Goal: Task Accomplishment & Management: Manage account settings

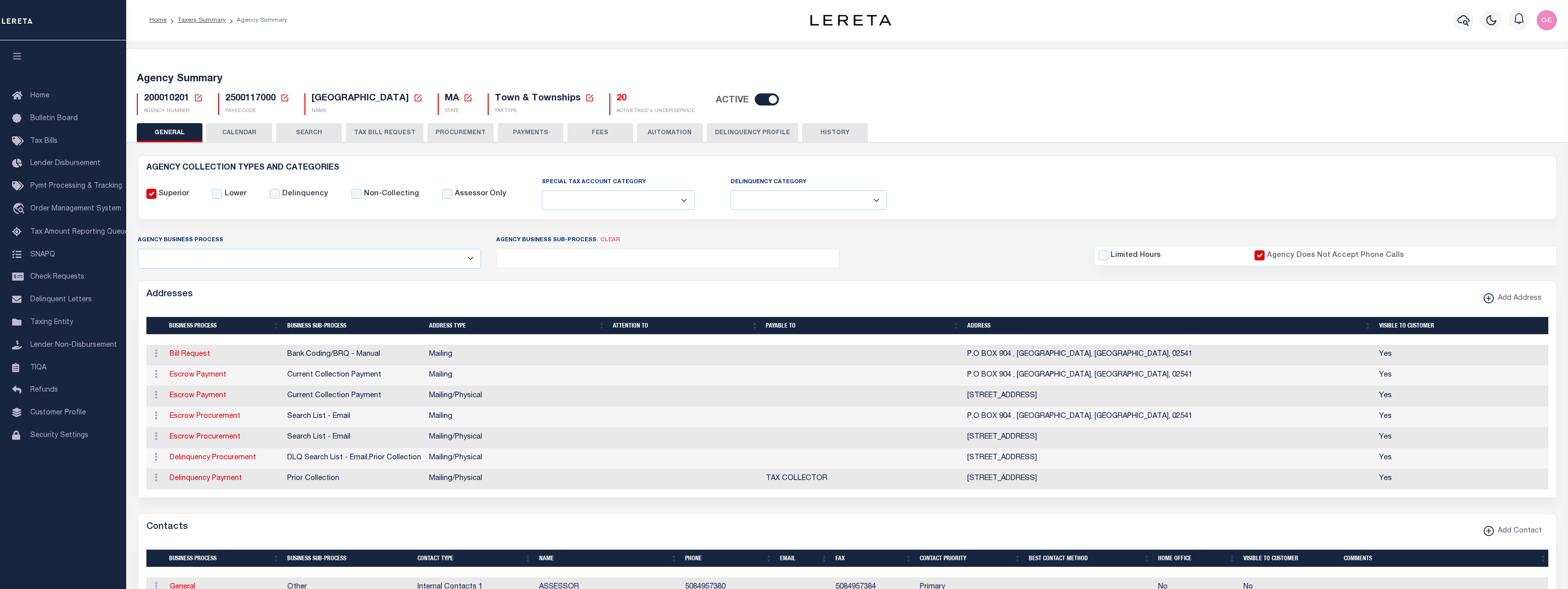
select select
click at [255, 132] on button "CALENDAR" at bounding box center [239, 133] width 66 height 19
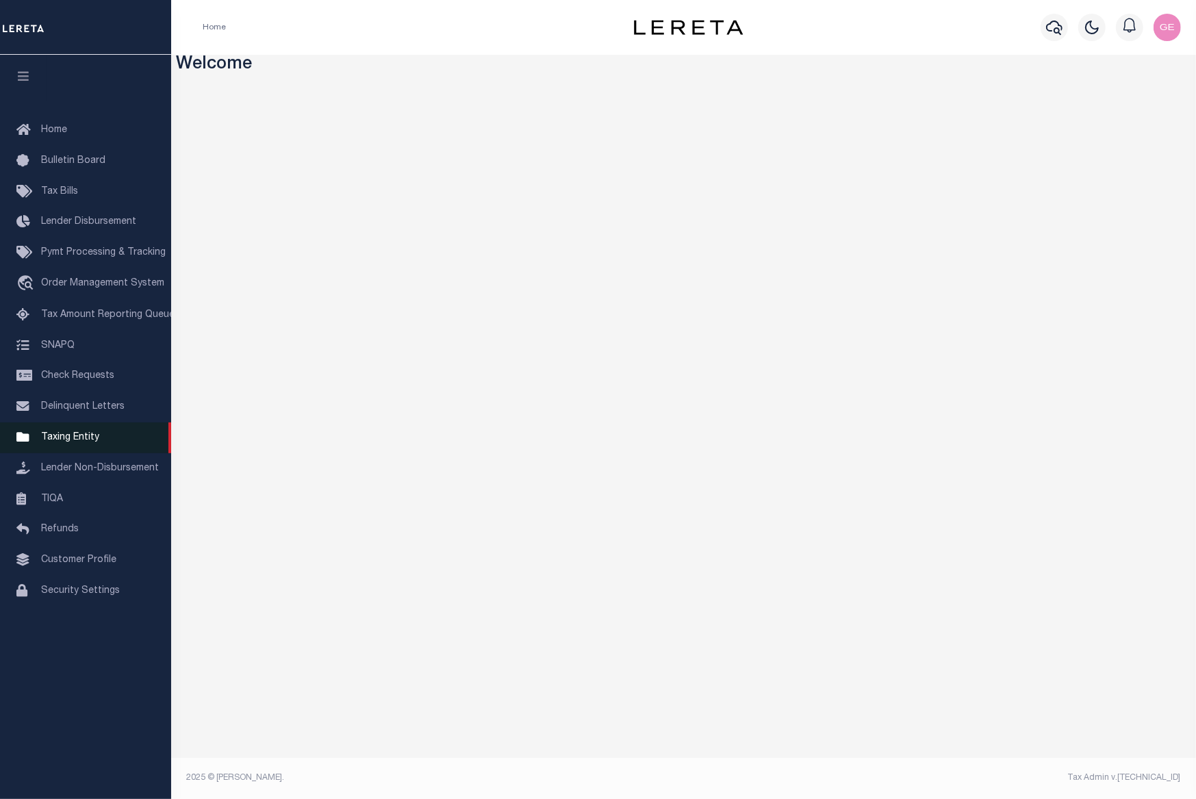
click at [79, 452] on link "Taxing Entity" at bounding box center [85, 437] width 171 height 31
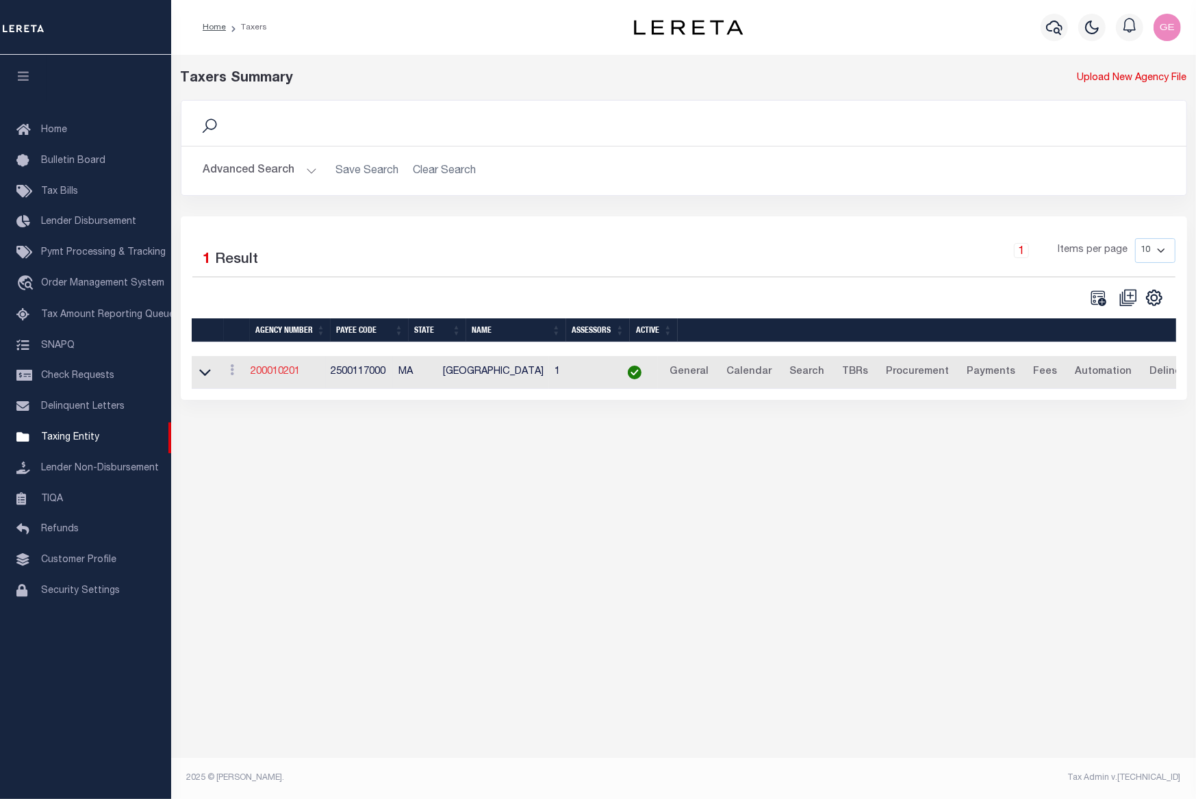
click at [294, 377] on link "200010201" at bounding box center [275, 372] width 49 height 10
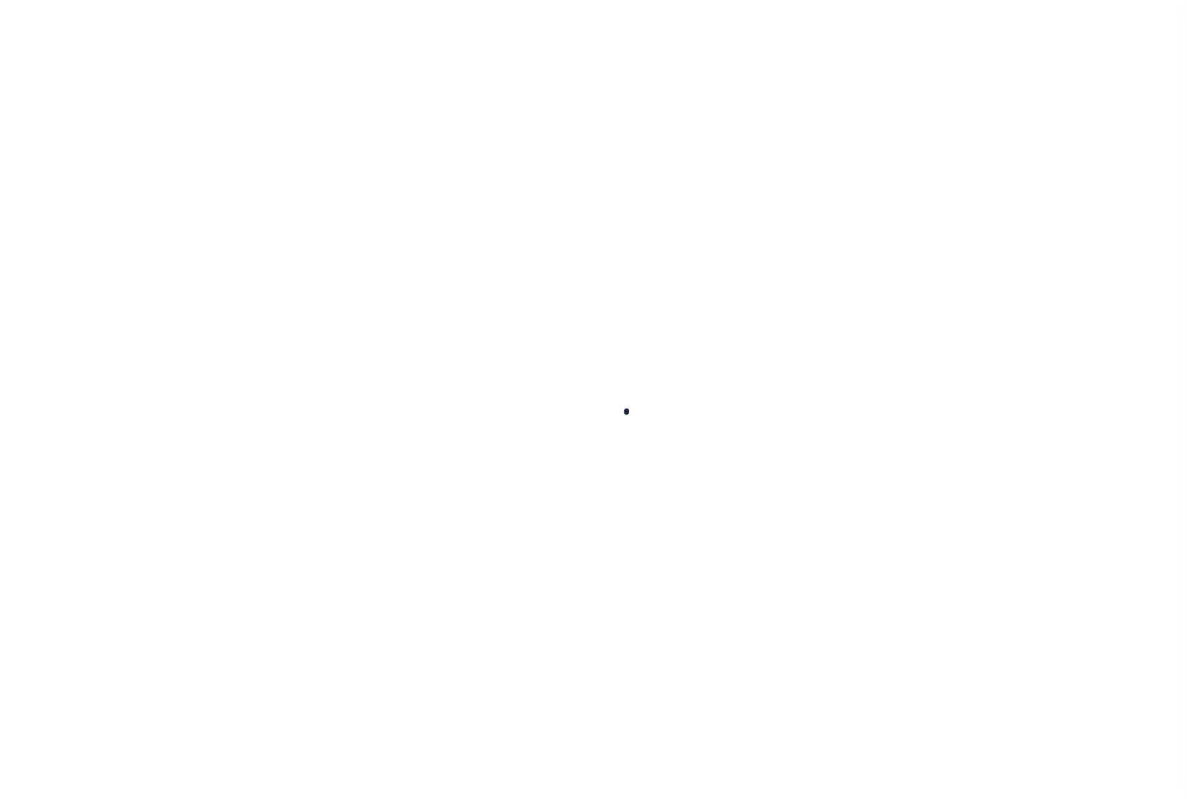
select select
checkbox input "false"
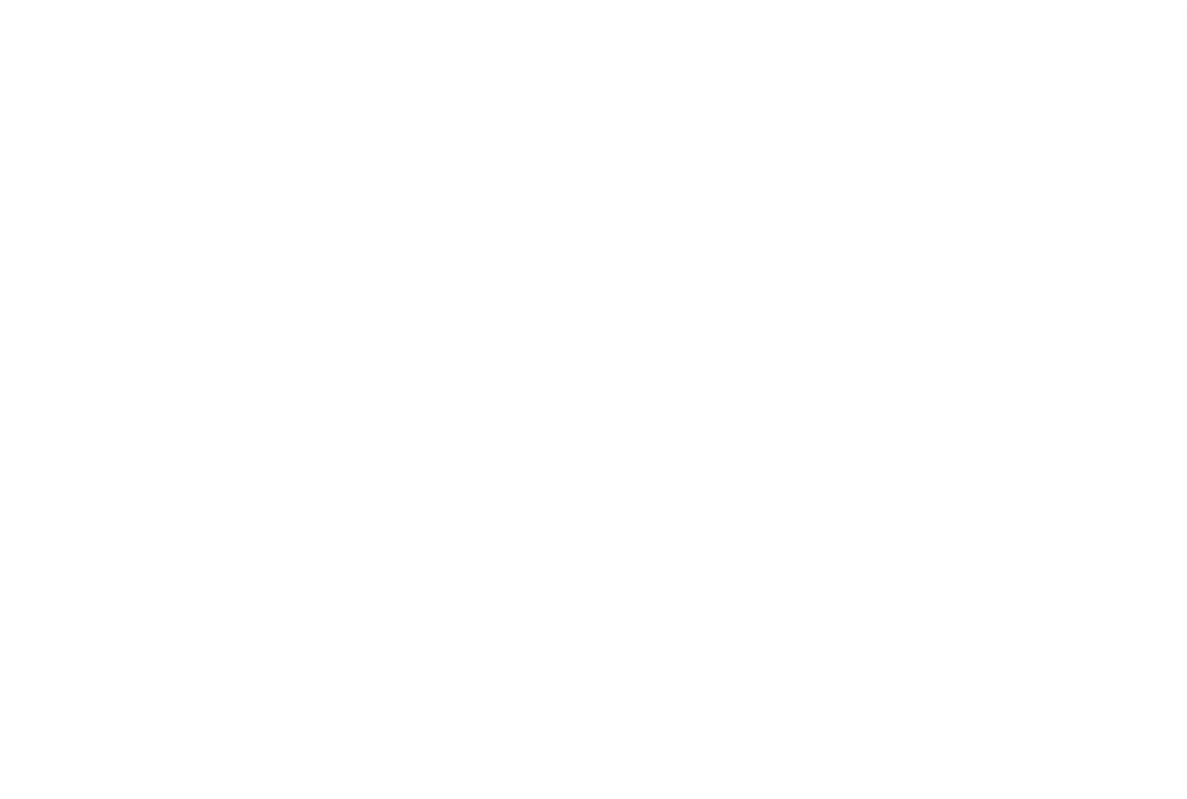
checkbox input "false"
checkbox input "true"
type input "2500117000"
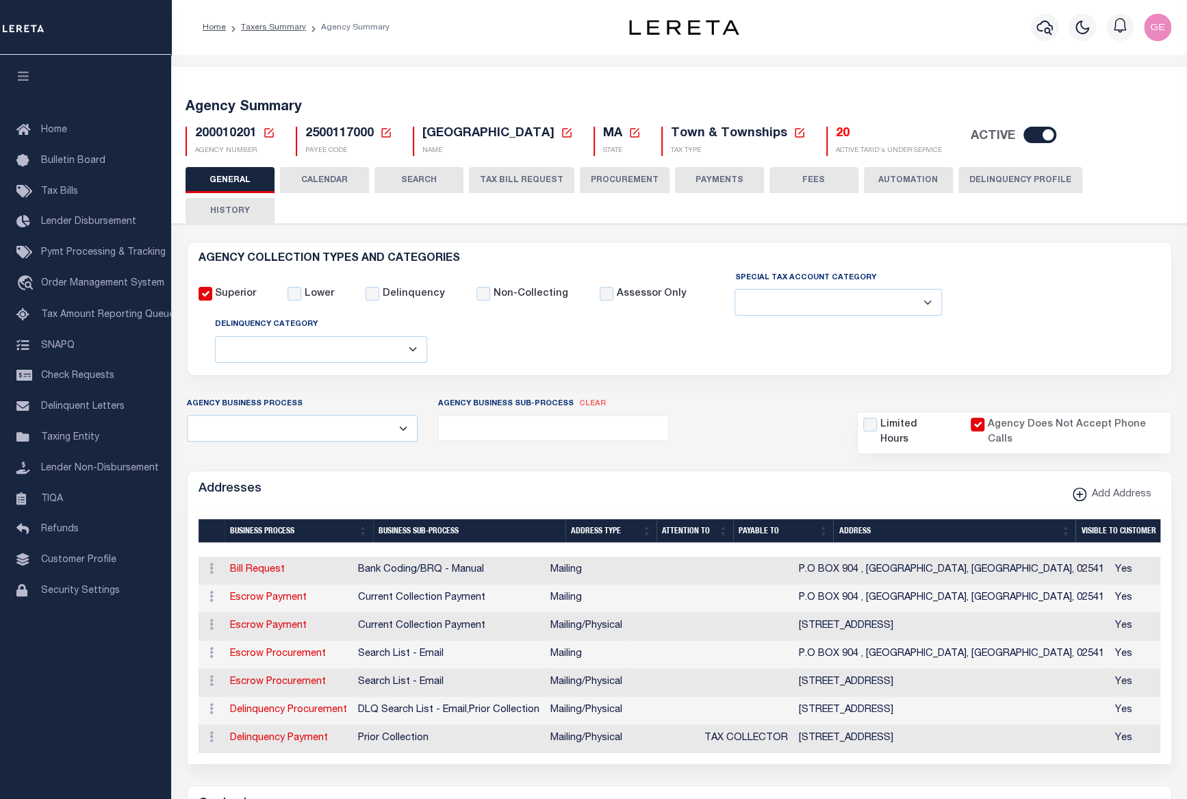
click at [336, 180] on button "CALENDAR" at bounding box center [324, 180] width 89 height 26
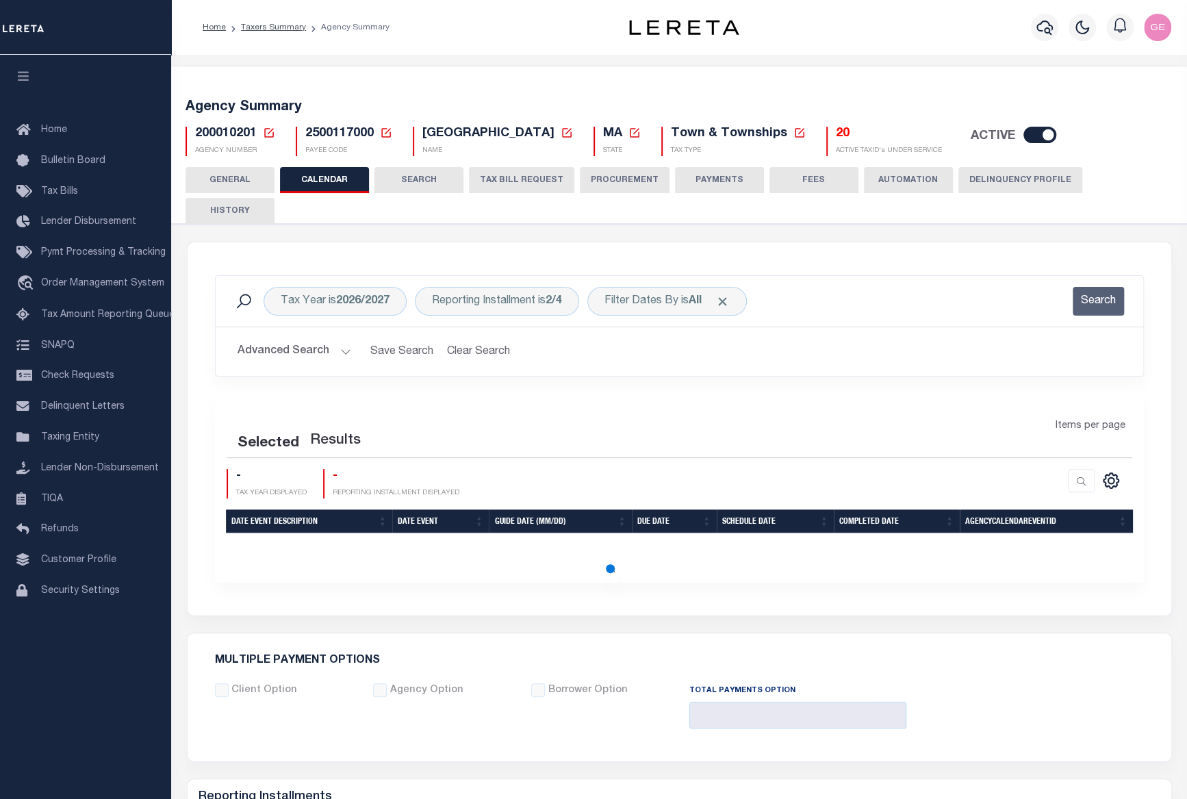
checkbox input "false"
type input "1"
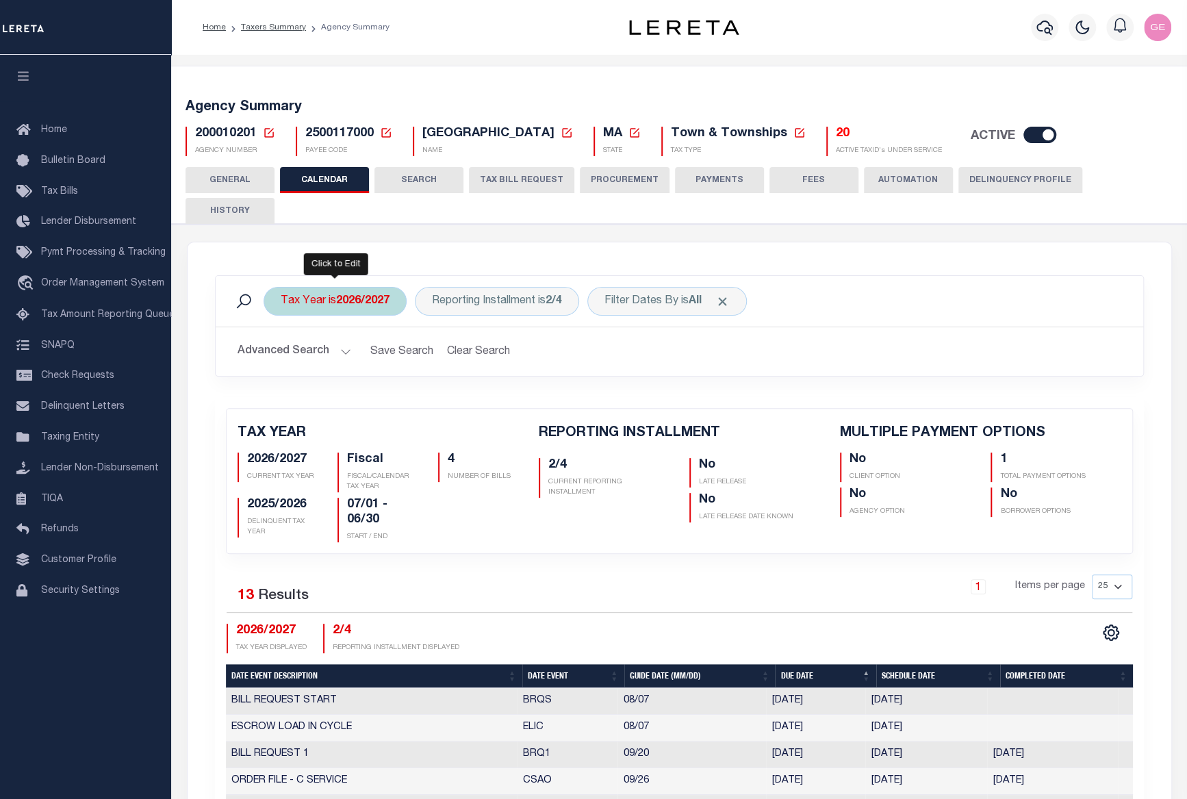
click at [384, 296] on b "2026/2027" at bounding box center [362, 301] width 53 height 11
select select "2026/2027"
